Goal: Information Seeking & Learning: Learn about a topic

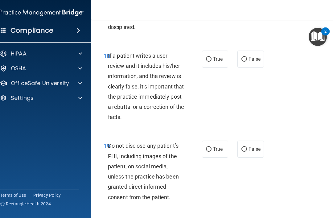
scroll to position [1460, 0]
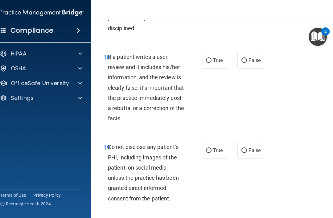
click at [211, 69] on label "True" at bounding box center [215, 60] width 26 height 17
click at [211, 63] on input "True" at bounding box center [209, 60] width 6 height 5
radio input "true"
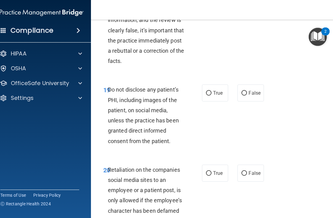
scroll to position [1518, 0]
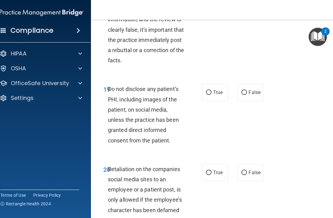
click at [211, 101] on label "True" at bounding box center [215, 92] width 26 height 17
click at [211, 95] on input "True" at bounding box center [209, 92] width 6 height 5
radio input "true"
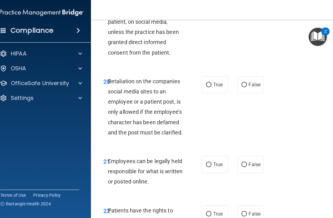
scroll to position [1622, 0]
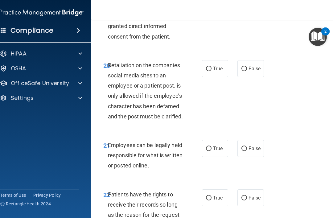
click at [247, 71] on input "False" at bounding box center [245, 69] width 6 height 5
radio input "true"
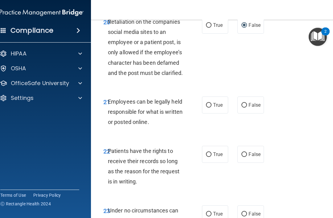
scroll to position [1665, 0]
click at [217, 114] on label "True" at bounding box center [215, 105] width 26 height 17
click at [212, 108] on input "True" at bounding box center [209, 105] width 6 height 5
radio input "true"
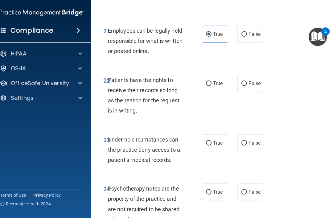
scroll to position [1737, 0]
click at [251, 86] on span "False" at bounding box center [255, 84] width 12 height 6
click at [247, 86] on input "False" at bounding box center [245, 83] width 6 height 5
radio input "true"
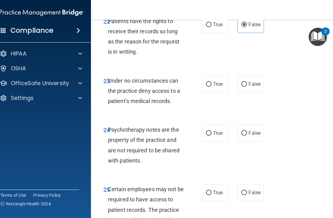
scroll to position [1795, 0]
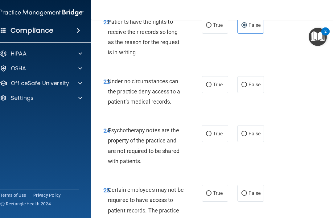
click at [219, 93] on label "True" at bounding box center [215, 84] width 26 height 17
click at [212, 87] on input "True" at bounding box center [209, 85] width 6 height 5
radio input "true"
click at [258, 141] on label "False" at bounding box center [251, 133] width 26 height 17
click at [247, 136] on input "False" at bounding box center [245, 134] width 6 height 5
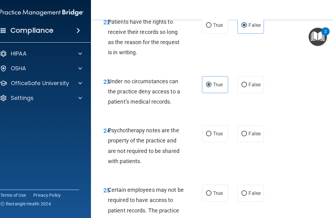
radio input "true"
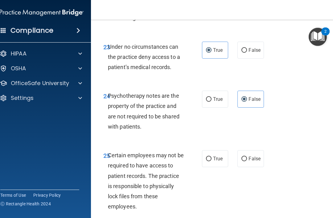
scroll to position [1843, 0]
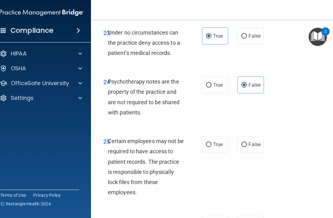
click at [219, 147] on span "True" at bounding box center [218, 145] width 10 height 6
click at [212, 147] on input "True" at bounding box center [209, 145] width 6 height 5
radio input "true"
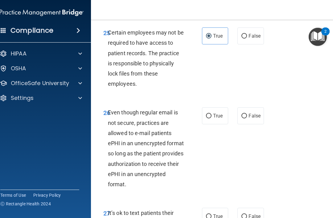
scroll to position [1952, 0]
click at [225, 121] on label "True" at bounding box center [215, 115] width 26 height 17
click at [212, 118] on input "True" at bounding box center [209, 116] width 6 height 5
radio input "true"
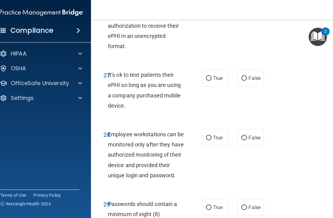
scroll to position [2091, 0]
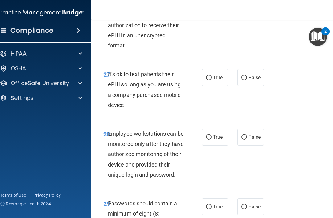
click at [255, 81] on span "False" at bounding box center [255, 78] width 12 height 6
click at [247, 80] on input "False" at bounding box center [245, 78] width 6 height 5
radio input "true"
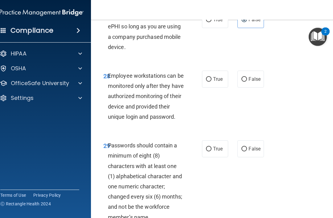
scroll to position [2151, 0]
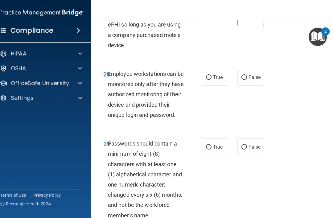
click at [215, 80] on span "True" at bounding box center [218, 77] width 10 height 6
click at [212, 80] on input "True" at bounding box center [209, 77] width 6 height 5
radio input "true"
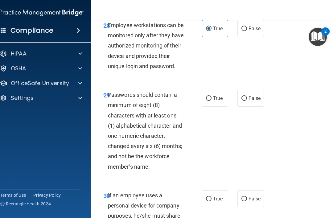
scroll to position [2201, 0]
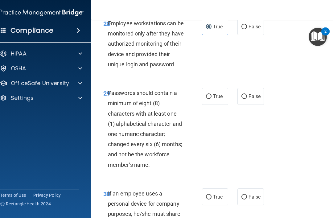
click at [218, 99] on span "True" at bounding box center [218, 96] width 10 height 6
click at [212, 99] on input "True" at bounding box center [209, 96] width 6 height 5
radio input "true"
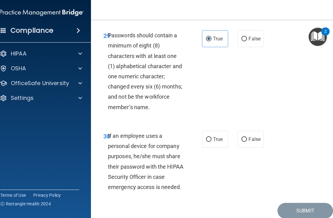
scroll to position [2259, 0]
click at [219, 147] on label "True" at bounding box center [215, 139] width 26 height 17
click at [212, 142] on input "True" at bounding box center [209, 139] width 6 height 5
radio input "true"
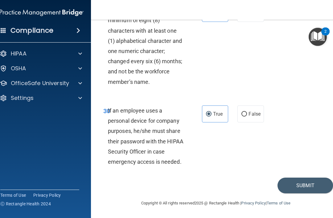
scroll to position [2292, 0]
click at [299, 188] on button "Submit" at bounding box center [306, 186] width 56 height 16
click at [299, 189] on button "Submit" at bounding box center [306, 186] width 56 height 16
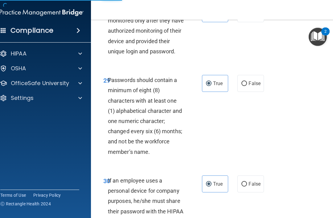
scroll to position [2207, 0]
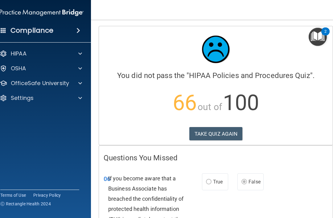
click at [235, 135] on button "TAKE QUIZ AGAIN" at bounding box center [215, 134] width 53 height 14
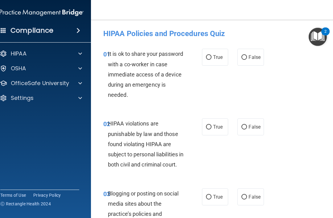
click at [245, 59] on input "False" at bounding box center [245, 57] width 6 height 5
radio input "true"
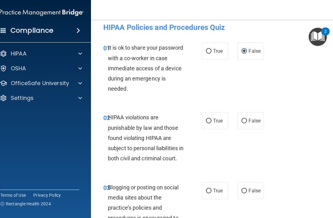
scroll to position [5, 0]
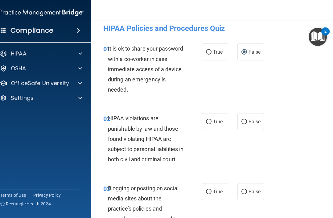
click at [222, 124] on span "True" at bounding box center [218, 122] width 10 height 6
click at [212, 124] on input "True" at bounding box center [209, 122] width 6 height 5
radio input "true"
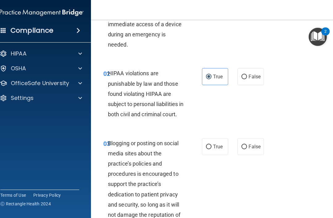
scroll to position [51, 0]
click at [254, 149] on span "False" at bounding box center [255, 146] width 12 height 6
click at [247, 149] on input "False" at bounding box center [245, 146] width 6 height 5
radio input "true"
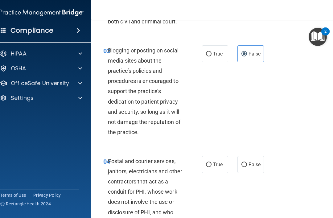
scroll to position [144, 0]
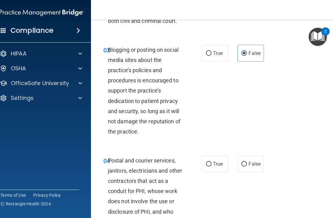
click at [215, 167] on span "True" at bounding box center [218, 164] width 10 height 6
click at [212, 167] on input "True" at bounding box center [209, 164] width 6 height 5
radio input "true"
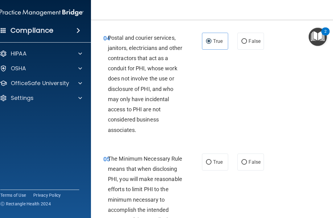
scroll to position [276, 0]
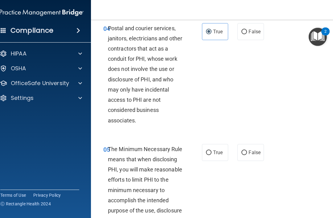
click at [212, 158] on label "True" at bounding box center [215, 152] width 26 height 17
click at [212, 155] on input "True" at bounding box center [209, 153] width 6 height 5
radio input "true"
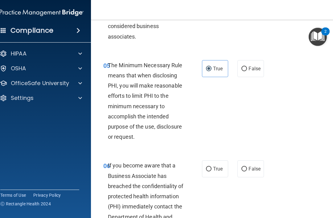
scroll to position [372, 0]
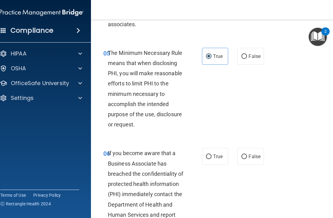
click at [253, 165] on label "False" at bounding box center [251, 156] width 26 height 17
click at [247, 159] on input "False" at bounding box center [245, 157] width 6 height 5
radio input "true"
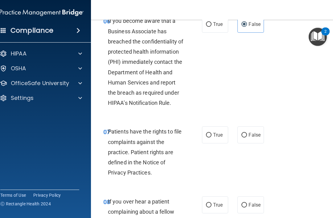
scroll to position [505, 0]
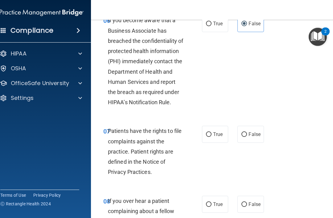
click at [211, 137] on input "True" at bounding box center [209, 134] width 6 height 5
radio input "true"
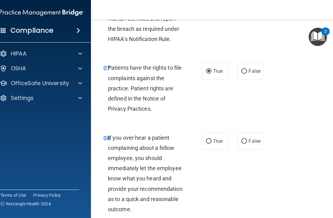
scroll to position [570, 0]
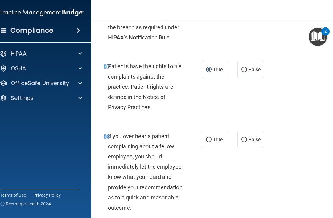
click at [254, 148] on label "False" at bounding box center [251, 139] width 26 height 17
click at [247, 142] on input "False" at bounding box center [245, 140] width 6 height 5
radio input "true"
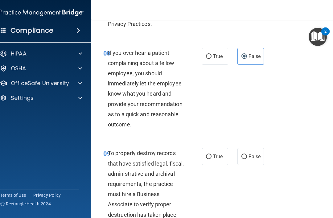
click at [247, 159] on input "False" at bounding box center [245, 157] width 6 height 5
radio input "true"
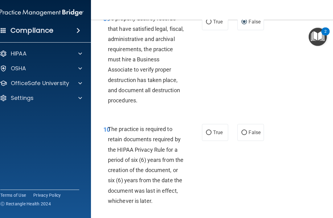
scroll to position [789, 0]
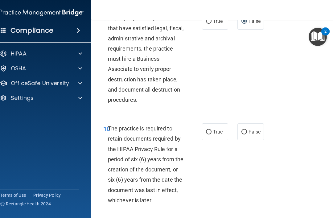
click at [218, 135] on span "True" at bounding box center [218, 132] width 10 height 6
click at [212, 135] on input "True" at bounding box center [209, 132] width 6 height 5
radio input "true"
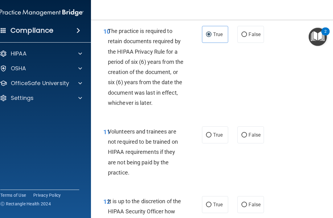
scroll to position [888, 0]
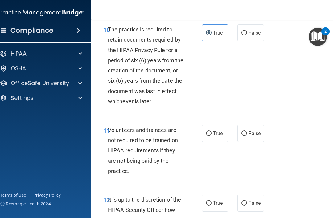
click at [253, 142] on label "False" at bounding box center [251, 133] width 26 height 17
click at [247, 136] on input "False" at bounding box center [245, 133] width 6 height 5
radio input "true"
click at [253, 205] on label "False" at bounding box center [251, 203] width 26 height 17
click at [247, 205] on input "False" at bounding box center [245, 203] width 6 height 5
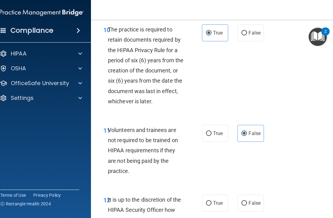
radio input "true"
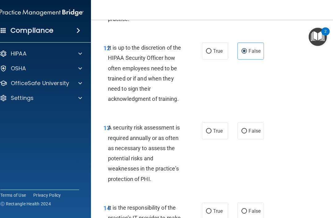
scroll to position [1041, 0]
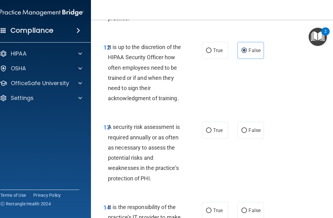
click at [218, 133] on span "True" at bounding box center [218, 130] width 10 height 6
click at [212, 133] on input "True" at bounding box center [209, 130] width 6 height 5
radio input "true"
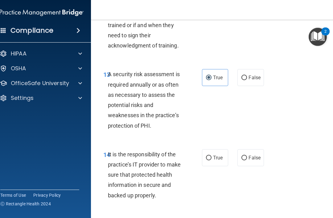
click at [252, 161] on span "False" at bounding box center [255, 158] width 12 height 6
click at [247, 160] on input "False" at bounding box center [245, 158] width 6 height 5
radio input "true"
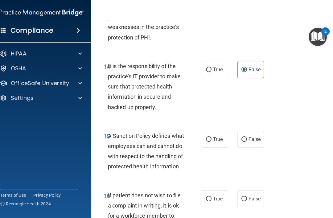
click at [250, 142] on span "False" at bounding box center [255, 139] width 12 height 6
click at [247, 142] on input "False" at bounding box center [245, 139] width 6 height 5
radio input "true"
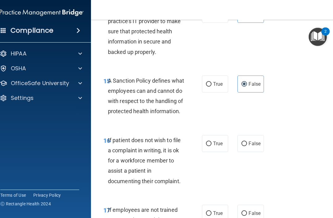
scroll to position [1239, 0]
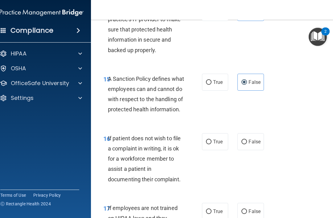
click at [218, 150] on label "True" at bounding box center [215, 141] width 26 height 17
click at [212, 144] on input "True" at bounding box center [209, 142] width 6 height 5
radio input "true"
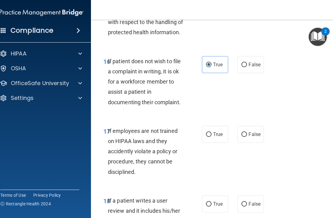
click at [251, 143] on label "False" at bounding box center [251, 134] width 26 height 17
click at [247, 137] on input "False" at bounding box center [245, 134] width 6 height 5
radio input "true"
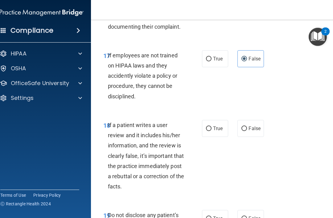
scroll to position [1398, 0]
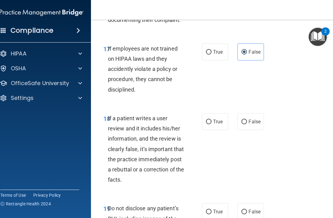
click at [247, 130] on label "False" at bounding box center [251, 121] width 26 height 17
click at [247, 124] on input "False" at bounding box center [245, 122] width 6 height 5
radio input "true"
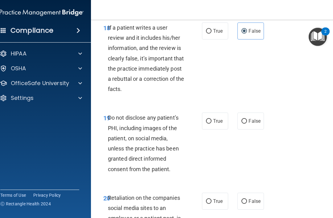
click at [221, 124] on span "True" at bounding box center [218, 121] width 10 height 6
click at [212, 124] on input "True" at bounding box center [209, 121] width 6 height 5
radio input "true"
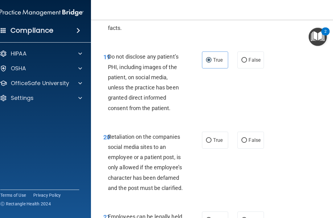
scroll to position [1551, 0]
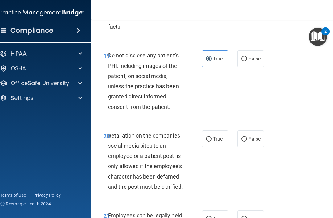
click at [251, 142] on span "False" at bounding box center [255, 139] width 12 height 6
click at [247, 142] on input "False" at bounding box center [245, 139] width 6 height 5
radio input "true"
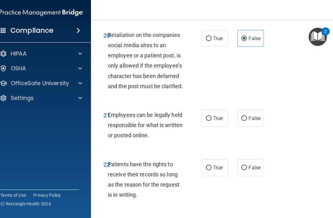
scroll to position [1654, 0]
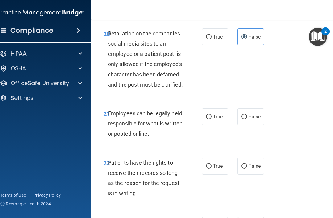
click at [223, 125] on label "True" at bounding box center [215, 116] width 26 height 17
click at [212, 119] on input "True" at bounding box center [209, 117] width 6 height 5
radio input "true"
click at [257, 169] on span "False" at bounding box center [255, 166] width 12 height 6
click at [247, 169] on input "False" at bounding box center [245, 166] width 6 height 5
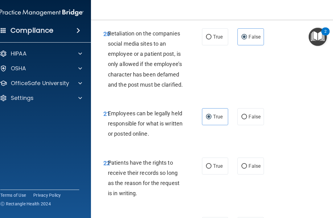
radio input "true"
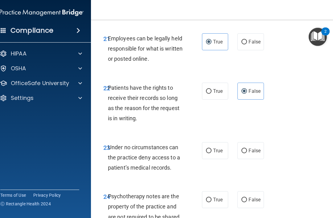
scroll to position [1733, 0]
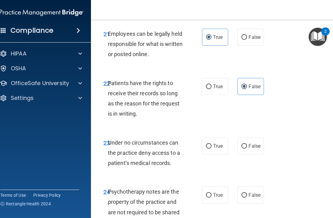
click at [251, 149] on span "False" at bounding box center [255, 146] width 12 height 6
click at [247, 149] on input "False" at bounding box center [245, 146] width 6 height 5
radio input "true"
click at [254, 198] on span "False" at bounding box center [255, 195] width 12 height 6
click at [247, 198] on input "False" at bounding box center [245, 195] width 6 height 5
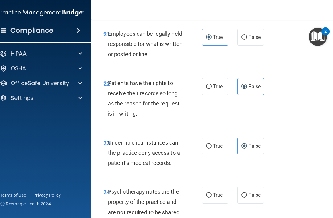
radio input "true"
click at [215, 198] on span "True" at bounding box center [218, 195] width 10 height 6
click at [212, 198] on input "True" at bounding box center [209, 195] width 6 height 5
radio input "true"
radio input "false"
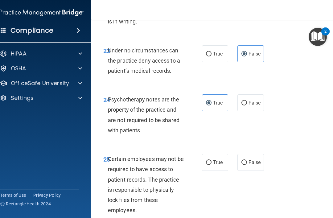
scroll to position [1827, 0]
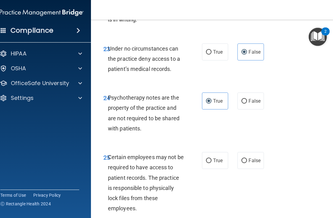
click at [217, 167] on label "True" at bounding box center [215, 160] width 26 height 17
click at [212, 163] on input "True" at bounding box center [209, 161] width 6 height 5
radio input "true"
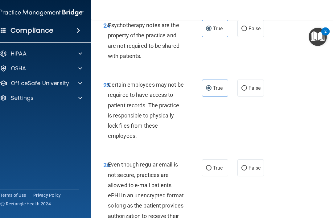
click at [215, 176] on label "True" at bounding box center [215, 168] width 26 height 17
click at [212, 171] on input "True" at bounding box center [209, 168] width 6 height 5
radio input "true"
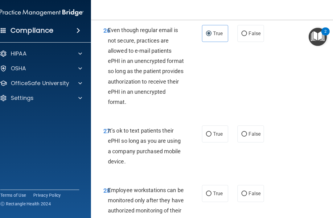
click at [255, 137] on span "False" at bounding box center [255, 134] width 12 height 6
click at [247, 137] on input "False" at bounding box center [245, 134] width 6 height 5
radio input "true"
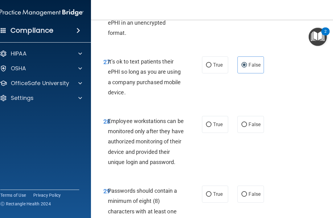
click at [253, 133] on label "False" at bounding box center [251, 124] width 26 height 17
click at [247, 127] on input "False" at bounding box center [245, 124] width 6 height 5
radio input "true"
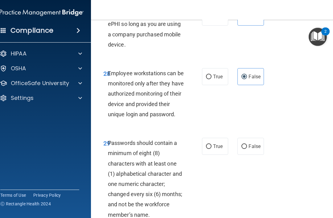
click at [220, 149] on span "True" at bounding box center [218, 146] width 10 height 6
click at [212, 149] on input "True" at bounding box center [209, 146] width 6 height 5
radio input "true"
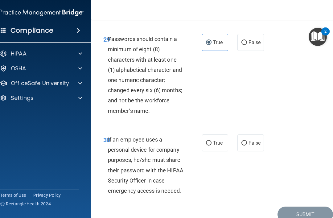
scroll to position [2260, 0]
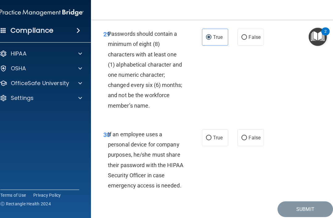
click at [256, 146] on label "False" at bounding box center [251, 137] width 26 height 17
click at [247, 140] on input "False" at bounding box center [245, 138] width 6 height 5
radio input "true"
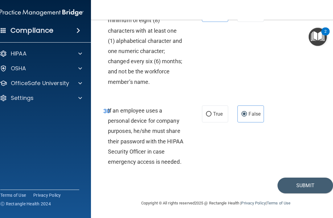
scroll to position [2292, 0]
click at [310, 187] on button "Submit" at bounding box center [306, 186] width 56 height 16
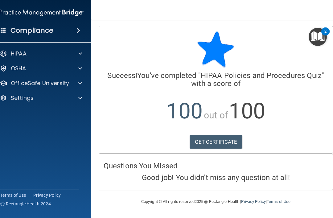
click at [76, 65] on div at bounding box center [79, 68] width 15 height 7
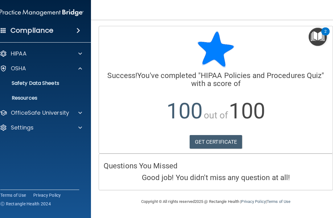
click at [70, 85] on p "Safety Data Sheets" at bounding box center [38, 83] width 84 height 6
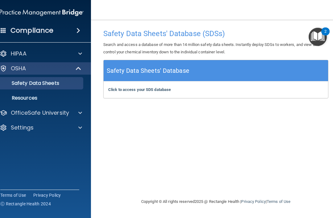
click at [64, 115] on p "OfficeSafe University" at bounding box center [40, 112] width 58 height 7
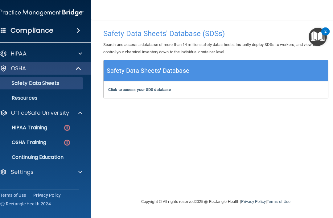
click at [47, 129] on p "HIPAA Training" at bounding box center [21, 128] width 51 height 6
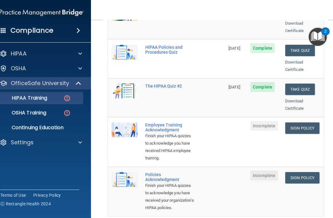
scroll to position [116, 0]
click at [311, 122] on link "Sign Policy" at bounding box center [302, 127] width 34 height 11
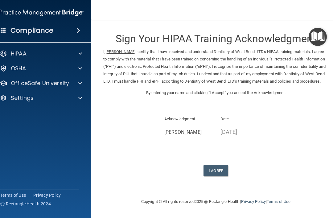
click at [218, 173] on button "I Agree" at bounding box center [216, 170] width 25 height 11
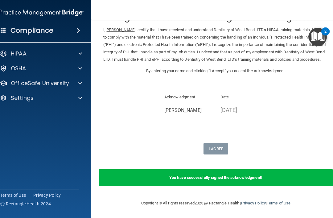
scroll to position [24, 0]
click at [64, 87] on p "OfficeSafe University" at bounding box center [40, 83] width 58 height 7
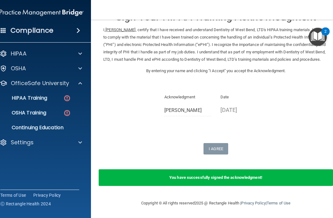
click at [71, 98] on img at bounding box center [67, 98] width 8 height 8
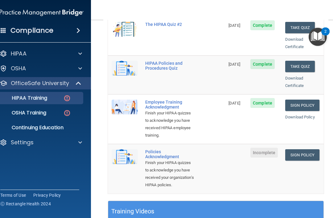
scroll to position [142, 0]
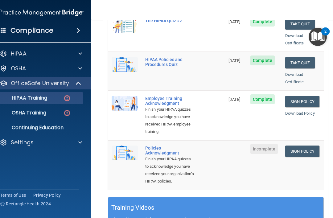
click at [312, 146] on link "Sign Policy" at bounding box center [302, 151] width 34 height 11
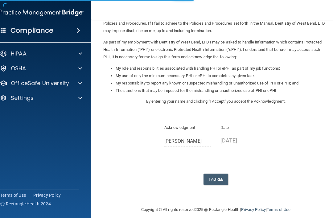
scroll to position [58, 0]
click at [221, 174] on button "I Agree" at bounding box center [216, 179] width 25 height 11
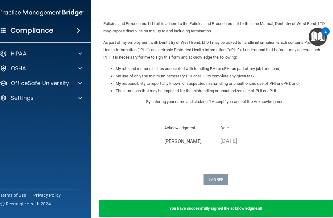
click at [71, 83] on div "OfficeSafe University" at bounding box center [33, 83] width 77 height 7
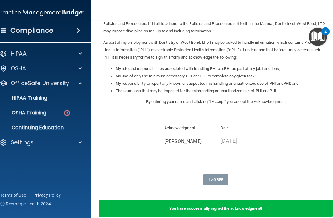
click at [63, 100] on div "HIPAA Training" at bounding box center [38, 98] width 84 height 6
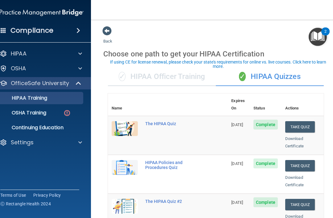
click at [59, 117] on link "OSHA Training" at bounding box center [34, 113] width 97 height 12
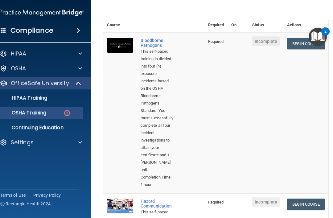
scroll to position [61, 0]
click at [293, 46] on link "Begin Course" at bounding box center [306, 43] width 38 height 11
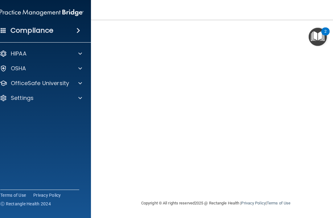
scroll to position [46, 0]
click at [233, 212] on div "Copyright © All rights reserved 2025 @ Rectangle Health | Privacy Policy | Term…" at bounding box center [215, 204] width 225 height 20
click at [34, 133] on accordion "HIPAA Documents and Policies Report an Incident Business Associates Emergency P…" at bounding box center [41, 91] width 99 height 93
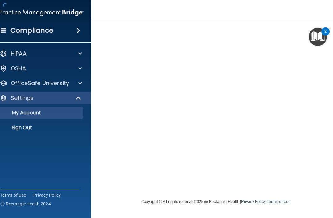
click at [61, 82] on p "OfficeSafe University" at bounding box center [40, 83] width 58 height 7
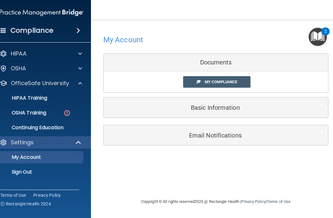
click at [66, 101] on div "HIPAA Training" at bounding box center [38, 98] width 84 height 6
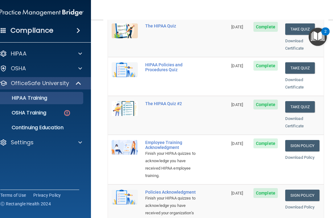
click at [59, 116] on link "OSHA Training" at bounding box center [34, 113] width 97 height 12
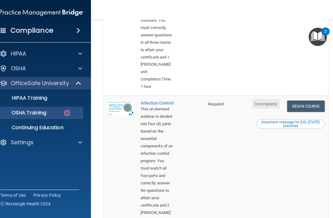
scroll to position [300, 0]
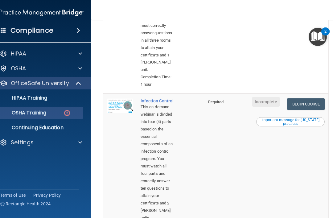
click at [305, 98] on link "Begin Course" at bounding box center [306, 103] width 38 height 11
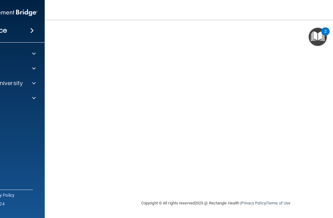
scroll to position [46, 0]
click at [28, 85] on div at bounding box center [32, 83] width 15 height 7
click at [24, 111] on img at bounding box center [21, 113] width 8 height 8
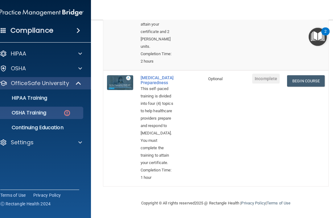
scroll to position [472, 0]
click at [312, 75] on link "Begin Course" at bounding box center [306, 80] width 38 height 11
click at [63, 113] on img at bounding box center [67, 113] width 8 height 8
click at [310, 75] on link "Begin Course" at bounding box center [306, 80] width 38 height 11
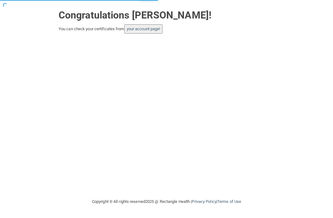
click at [152, 27] on link "your account page!" at bounding box center [144, 29] width 34 height 5
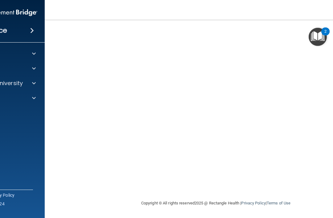
scroll to position [46, 0]
click at [289, 194] on div "Copyright © All rights reserved 2025 @ Rectangle Health | Privacy Policy | Term…" at bounding box center [215, 204] width 225 height 20
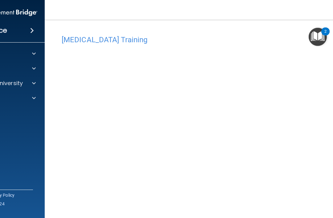
scroll to position [0, 0]
click at [189, 42] on h4 "[MEDICAL_DATA] Training" at bounding box center [216, 40] width 309 height 8
click at [330, 30] on div "2" at bounding box center [326, 31] width 8 height 8
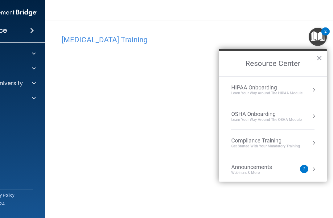
click at [330, 33] on div "2" at bounding box center [326, 31] width 8 height 8
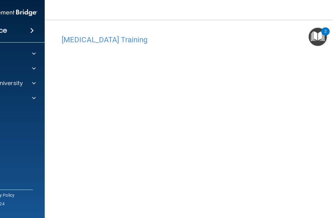
click at [320, 39] on img "Open Resource Center, 2 new notifications" at bounding box center [318, 37] width 18 height 18
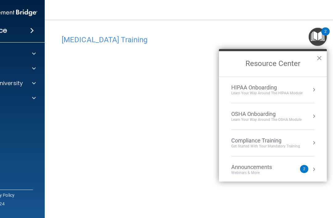
click at [322, 60] on button "×" at bounding box center [320, 58] width 6 height 10
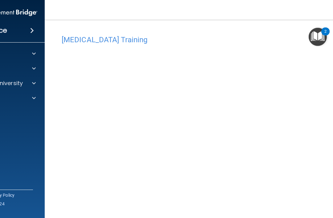
click at [29, 85] on div at bounding box center [32, 83] width 15 height 7
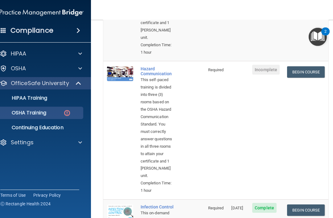
scroll to position [164, 0]
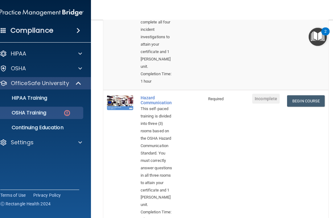
click at [309, 95] on link "Begin Course" at bounding box center [306, 100] width 38 height 11
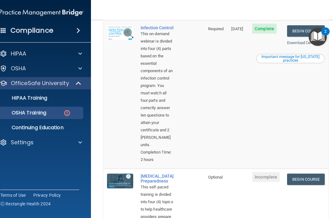
scroll to position [372, 0]
click at [64, 129] on p "Continuing Education" at bounding box center [38, 128] width 84 height 6
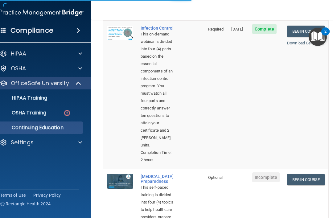
scroll to position [95, 0]
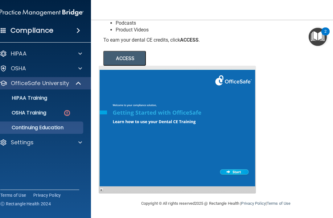
click at [66, 114] on img at bounding box center [67, 113] width 8 height 8
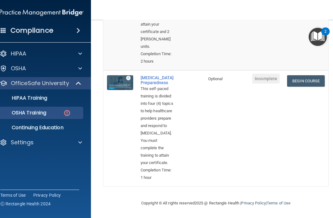
scroll to position [472, 0]
click at [314, 75] on link "Begin Course" at bounding box center [306, 80] width 38 height 11
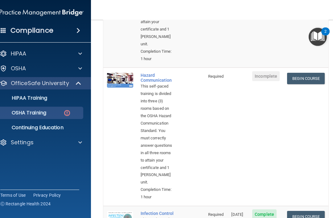
scroll to position [186, 0]
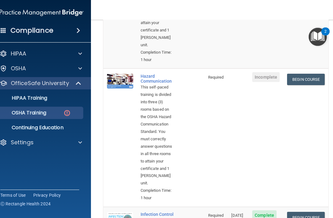
click at [308, 74] on link "Begin Course" at bounding box center [306, 79] width 38 height 11
click at [158, 155] on div "This self-paced training is divided into three (3) rooms based on the OSHA Haza…" at bounding box center [157, 136] width 33 height 104
click at [158, 74] on div "Hazard Communication" at bounding box center [157, 79] width 33 height 10
click at [309, 74] on link "Begin Course" at bounding box center [306, 79] width 38 height 11
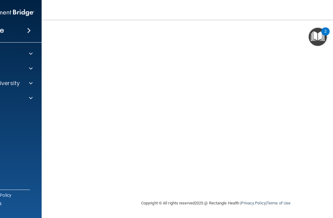
scroll to position [60, 0]
click at [326, 19] on nav "Toggle navigation [PERSON_NAME] [PERSON_NAME][EMAIL_ADDRESS][DOMAIN_NAME] Manag…" at bounding box center [216, 10] width 349 height 20
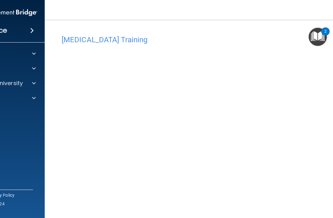
click at [25, 83] on div at bounding box center [32, 83] width 15 height 7
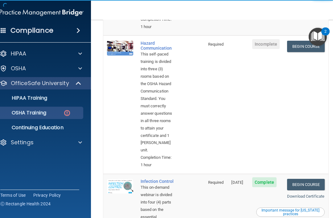
scroll to position [215, 0]
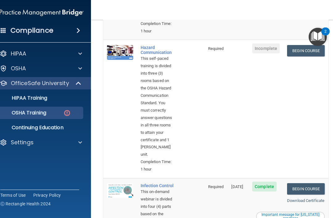
click at [300, 45] on link "Begin Course" at bounding box center [306, 50] width 38 height 11
